Goal: Task Accomplishment & Management: Manage account settings

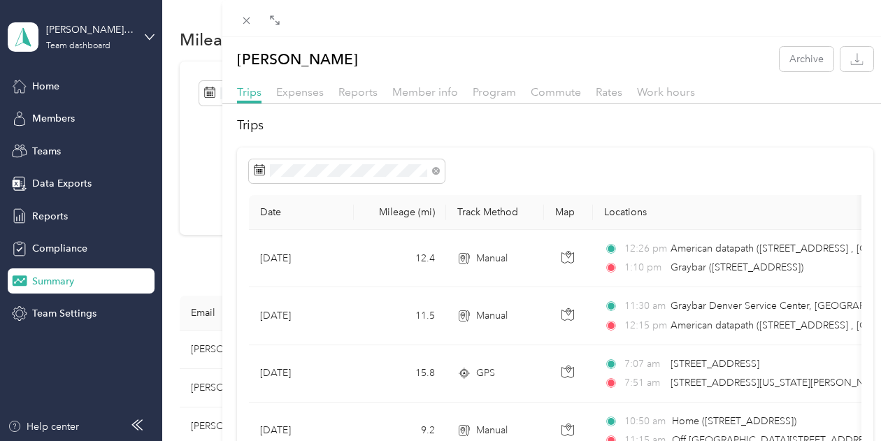
click at [43, 73] on div "[PERSON_NAME] Archive Trips Expenses Reports Member info Program Commute Rates …" at bounding box center [444, 220] width 888 height 441
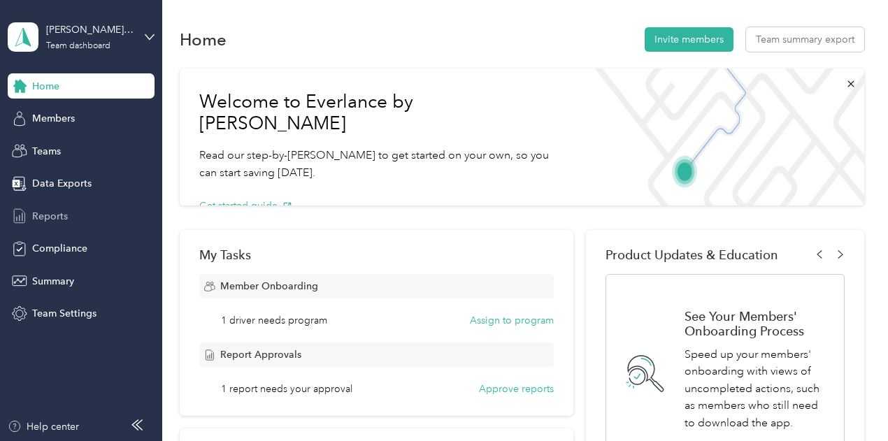
click at [49, 215] on span "Reports" at bounding box center [50, 216] width 36 height 15
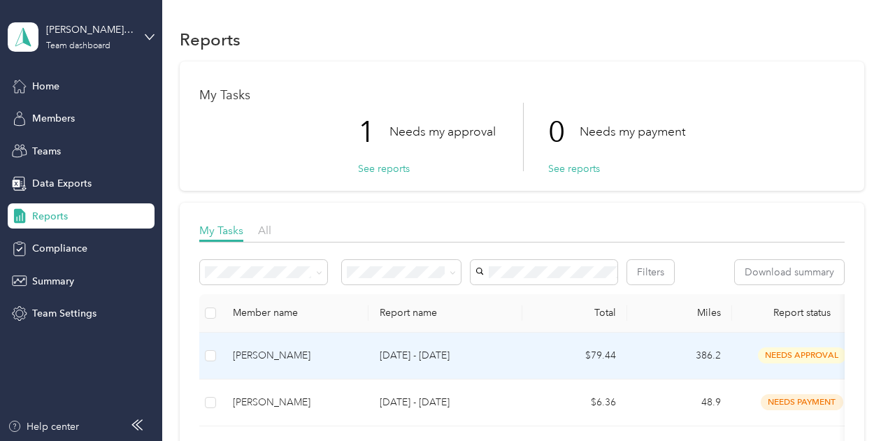
click at [256, 364] on div "[PERSON_NAME]" at bounding box center [295, 355] width 124 height 15
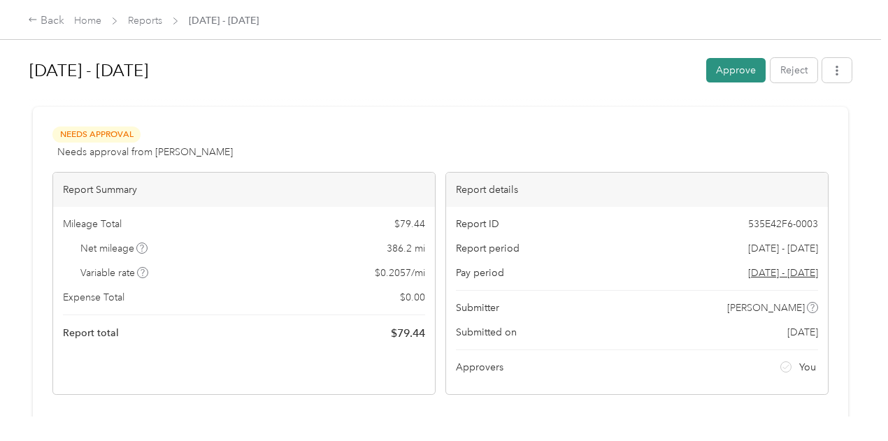
click at [734, 66] on button "Approve" at bounding box center [735, 70] width 59 height 24
